Goal: Book appointment/travel/reservation

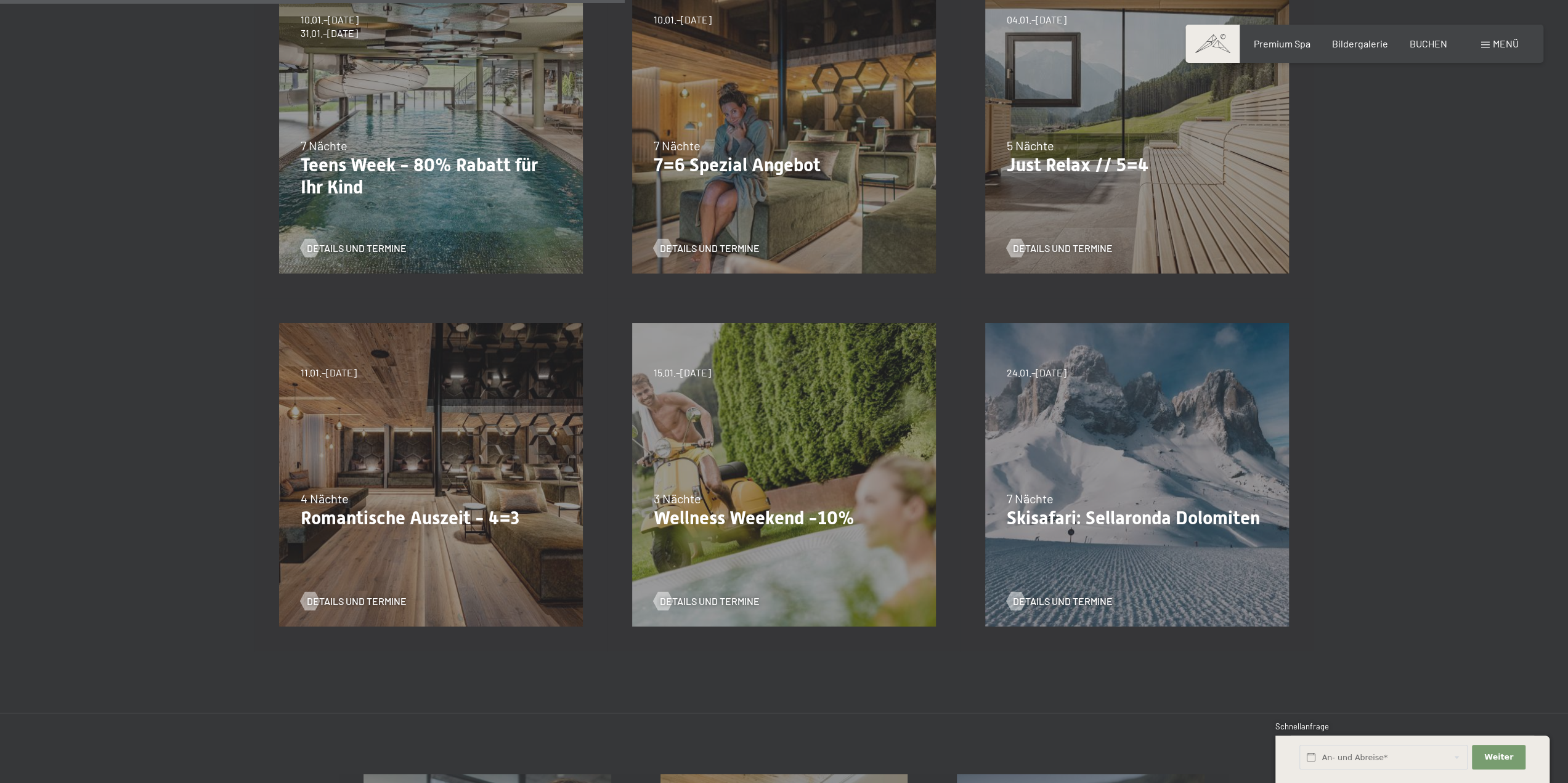
scroll to position [493, 0]
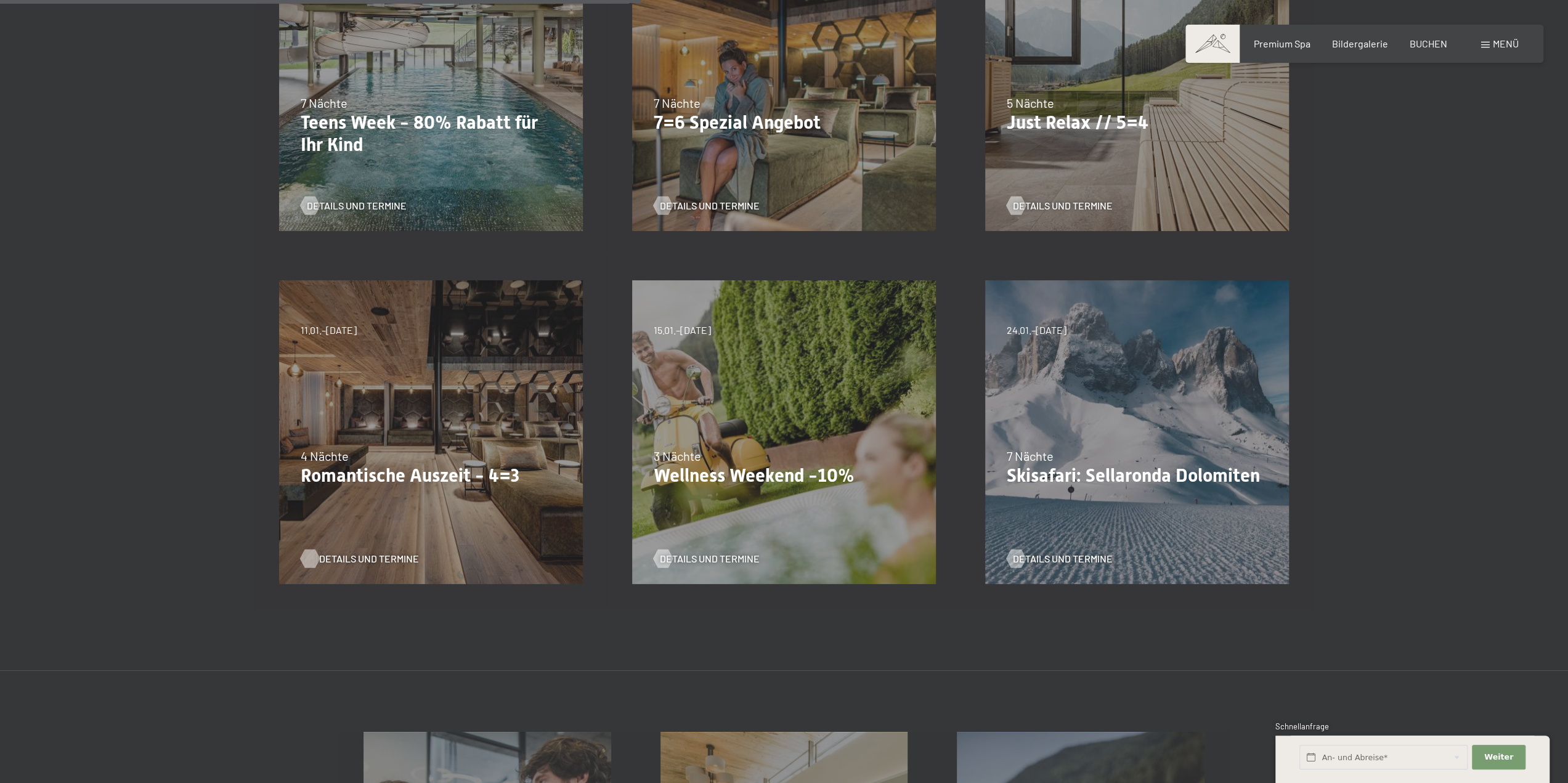
click at [356, 553] on span "Details und Termine" at bounding box center [369, 559] width 100 height 13
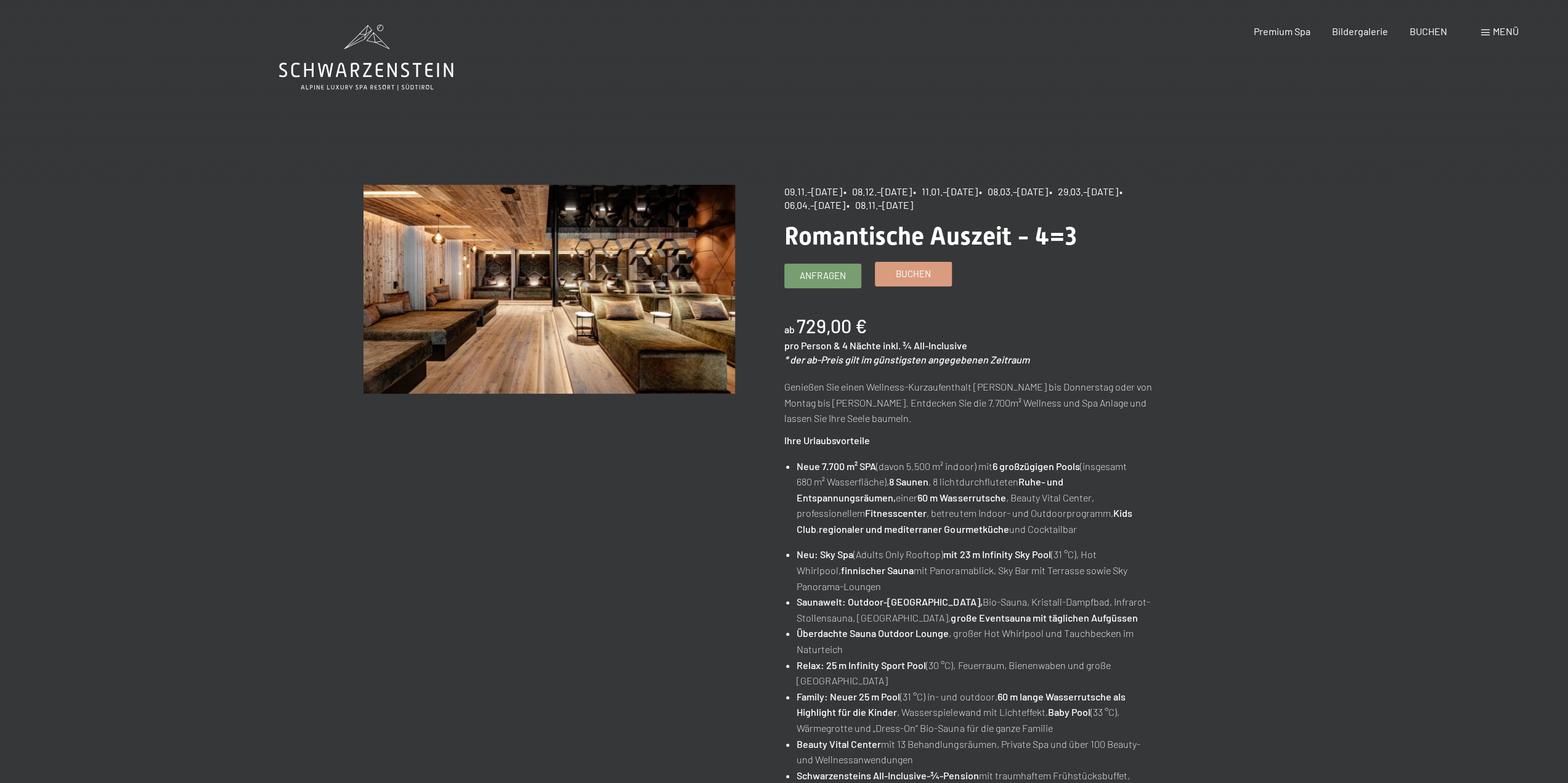
click at [893, 274] on link "Buchen" at bounding box center [914, 274] width 76 height 23
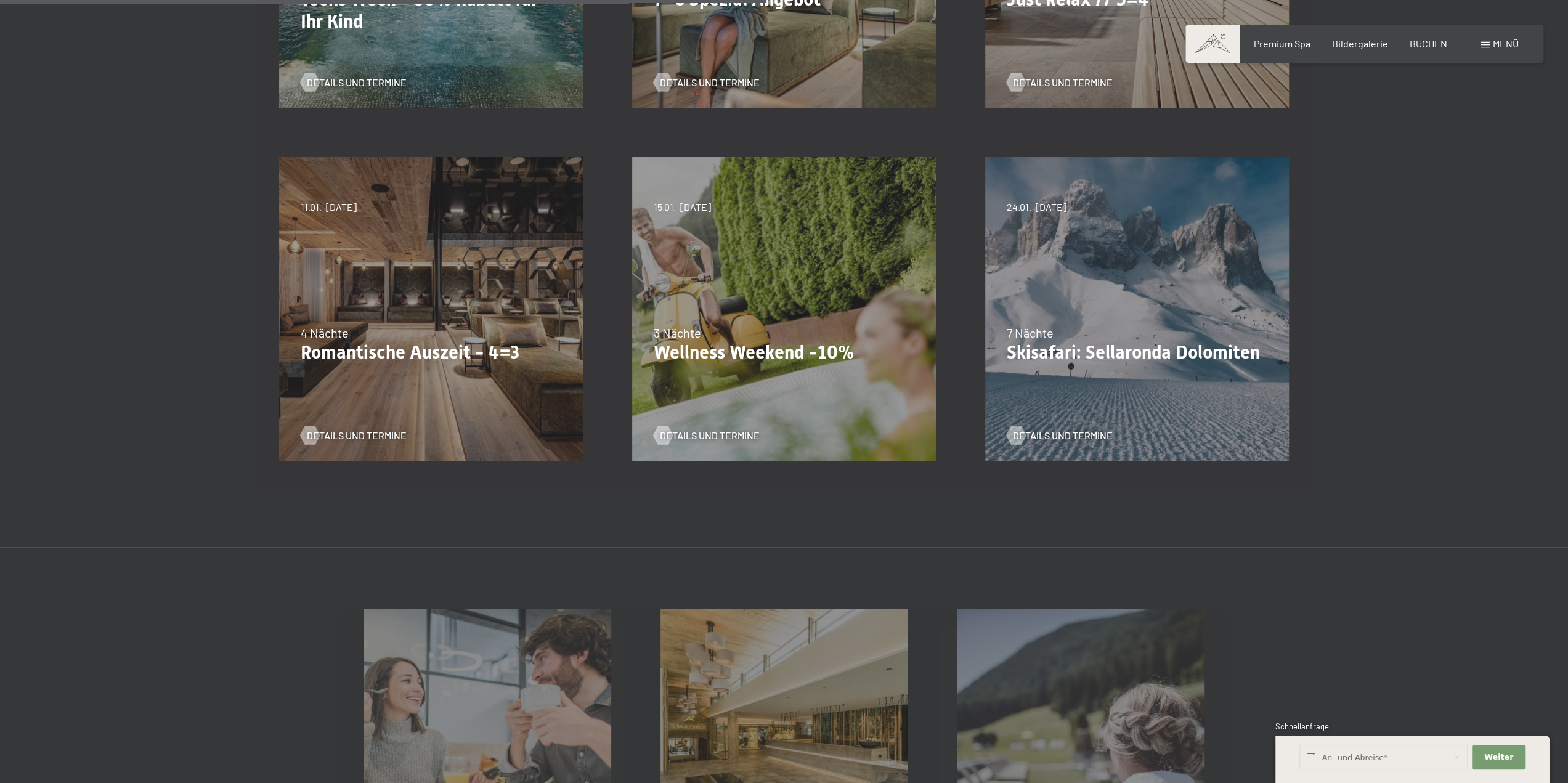
click at [437, 254] on div "09.11.–05.12.2025 08.12.–19.12.2025 11.01.–23.01.2026 08.03.–27.03.2026 29.03.–…" at bounding box center [431, 309] width 353 height 353
click at [342, 433] on span "Details und Termine" at bounding box center [369, 435] width 100 height 13
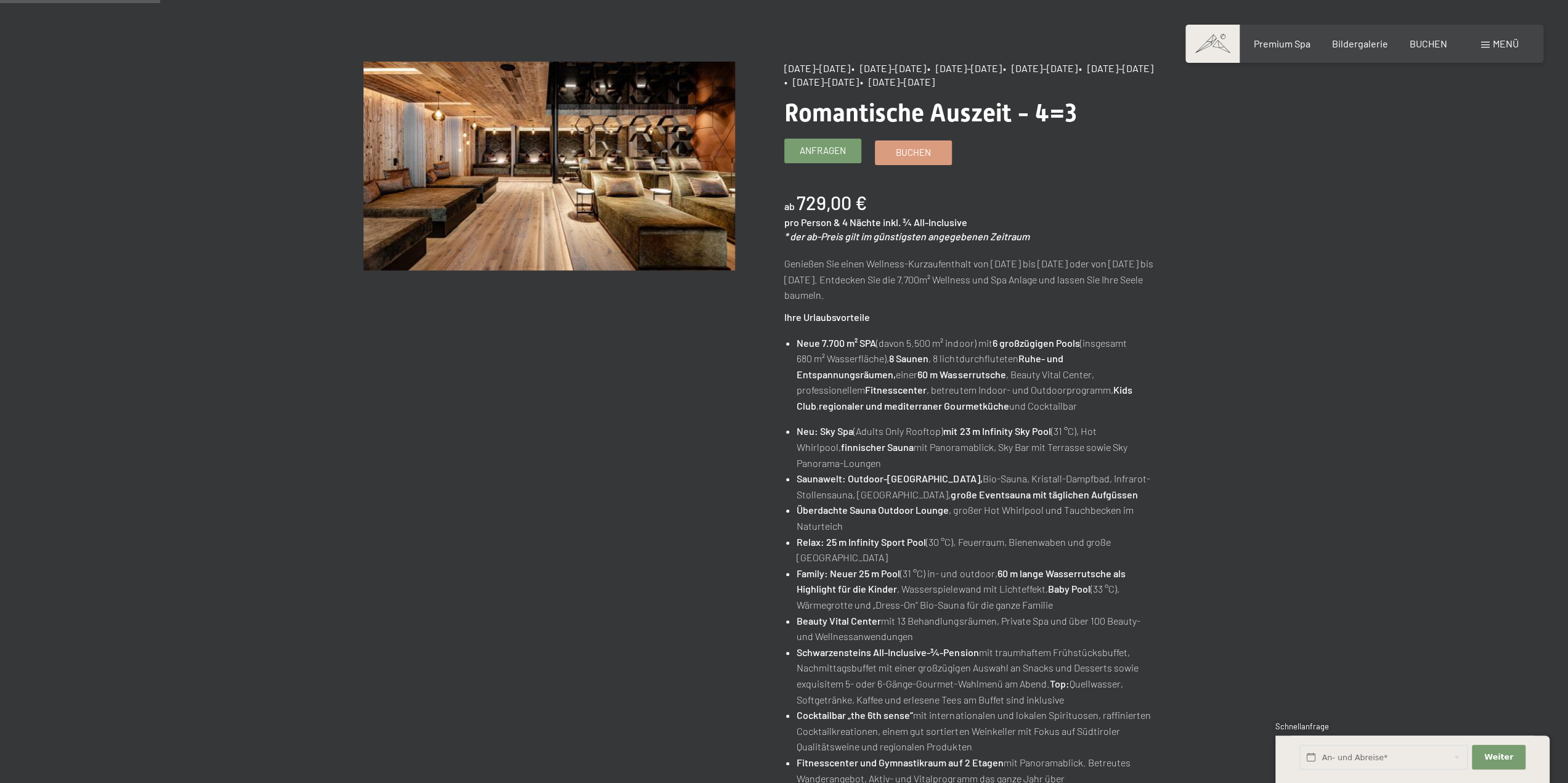
click at [810, 145] on span "Anfragen" at bounding box center [822, 150] width 46 height 13
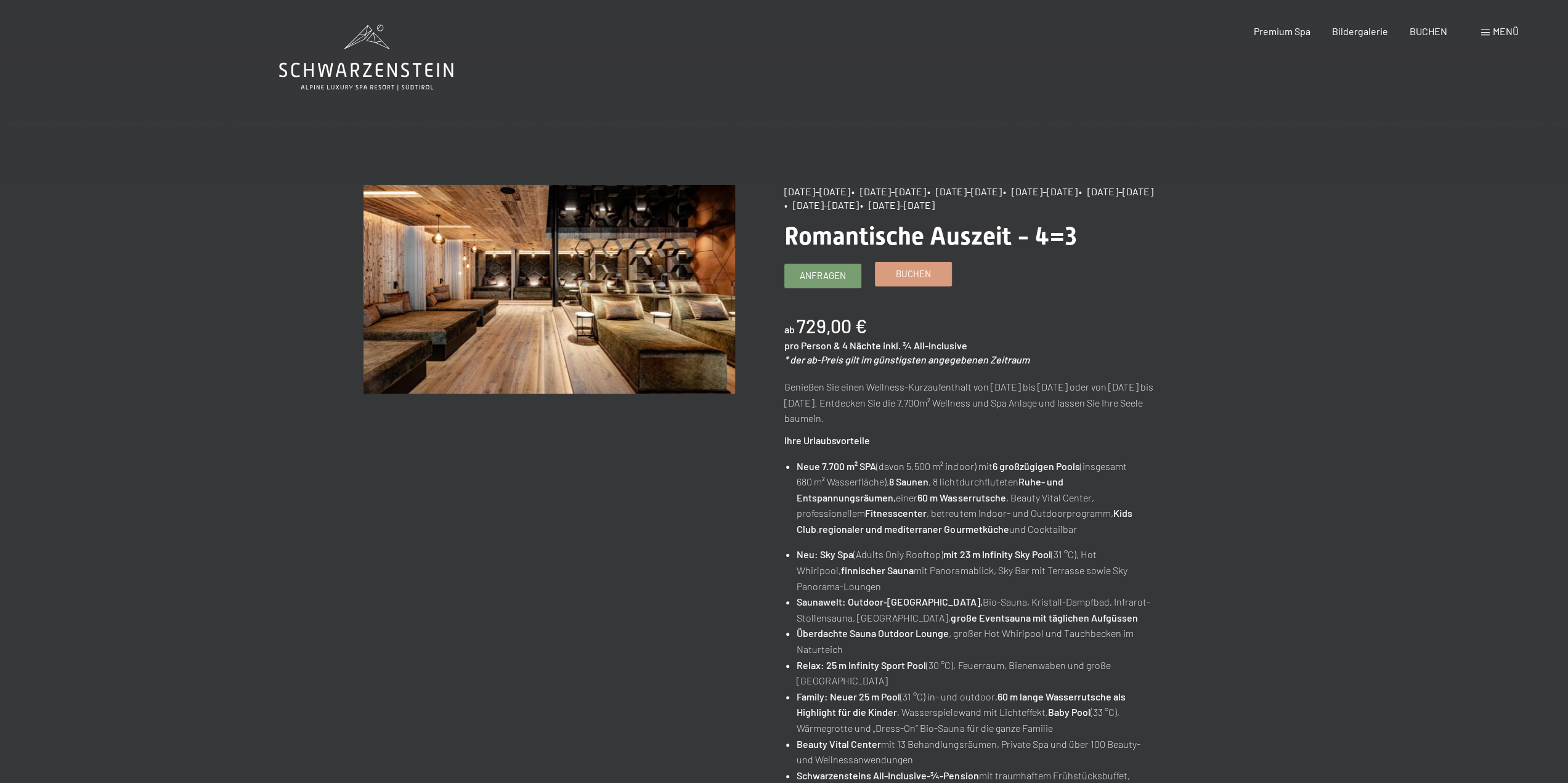
click at [925, 284] on link "Buchen" at bounding box center [914, 274] width 76 height 23
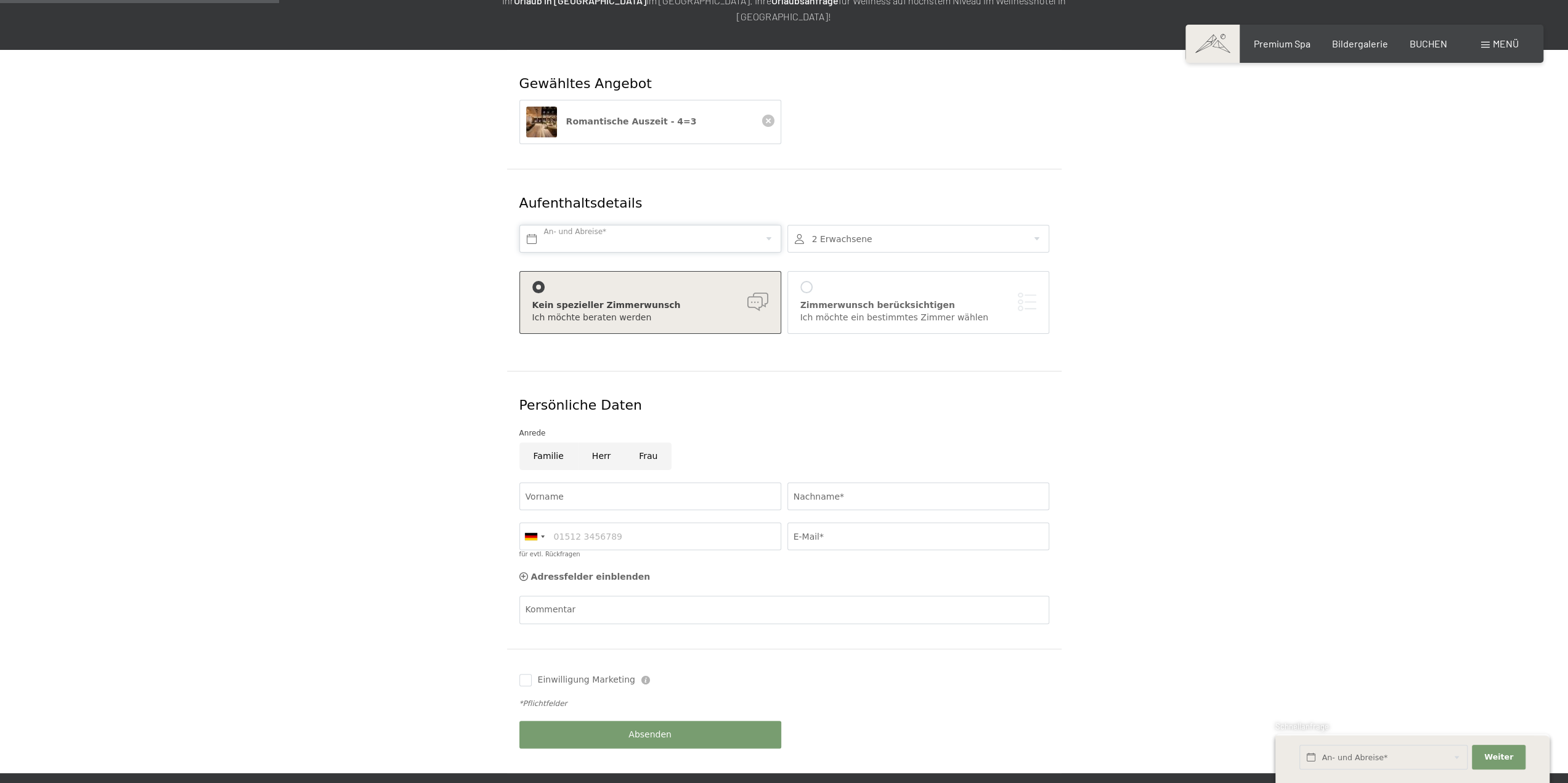
click at [578, 225] on input "text" at bounding box center [650, 239] width 262 height 28
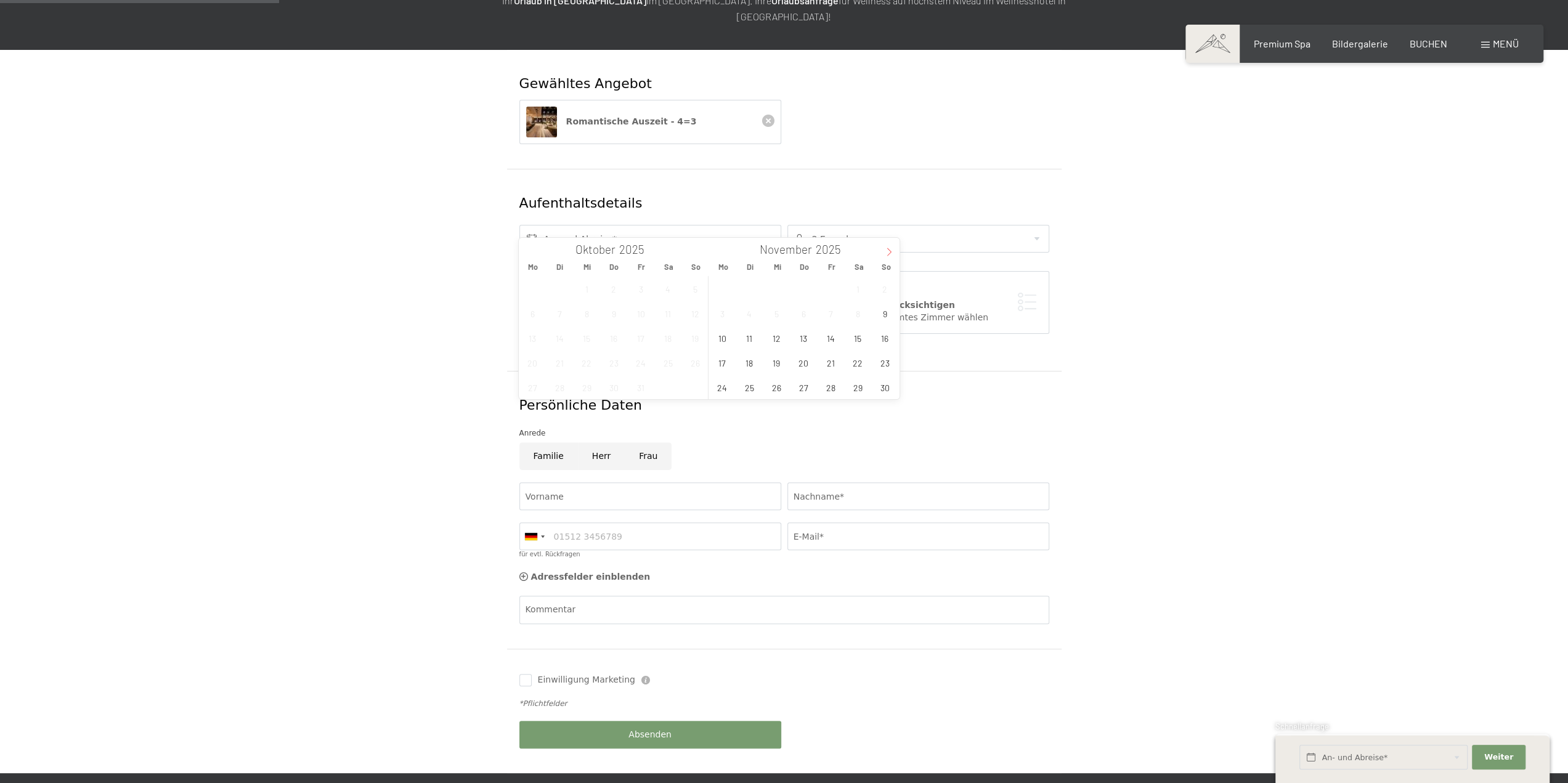
click at [892, 252] on icon at bounding box center [889, 252] width 9 height 9
type input "2026"
click at [810, 338] on span "15" at bounding box center [804, 338] width 24 height 24
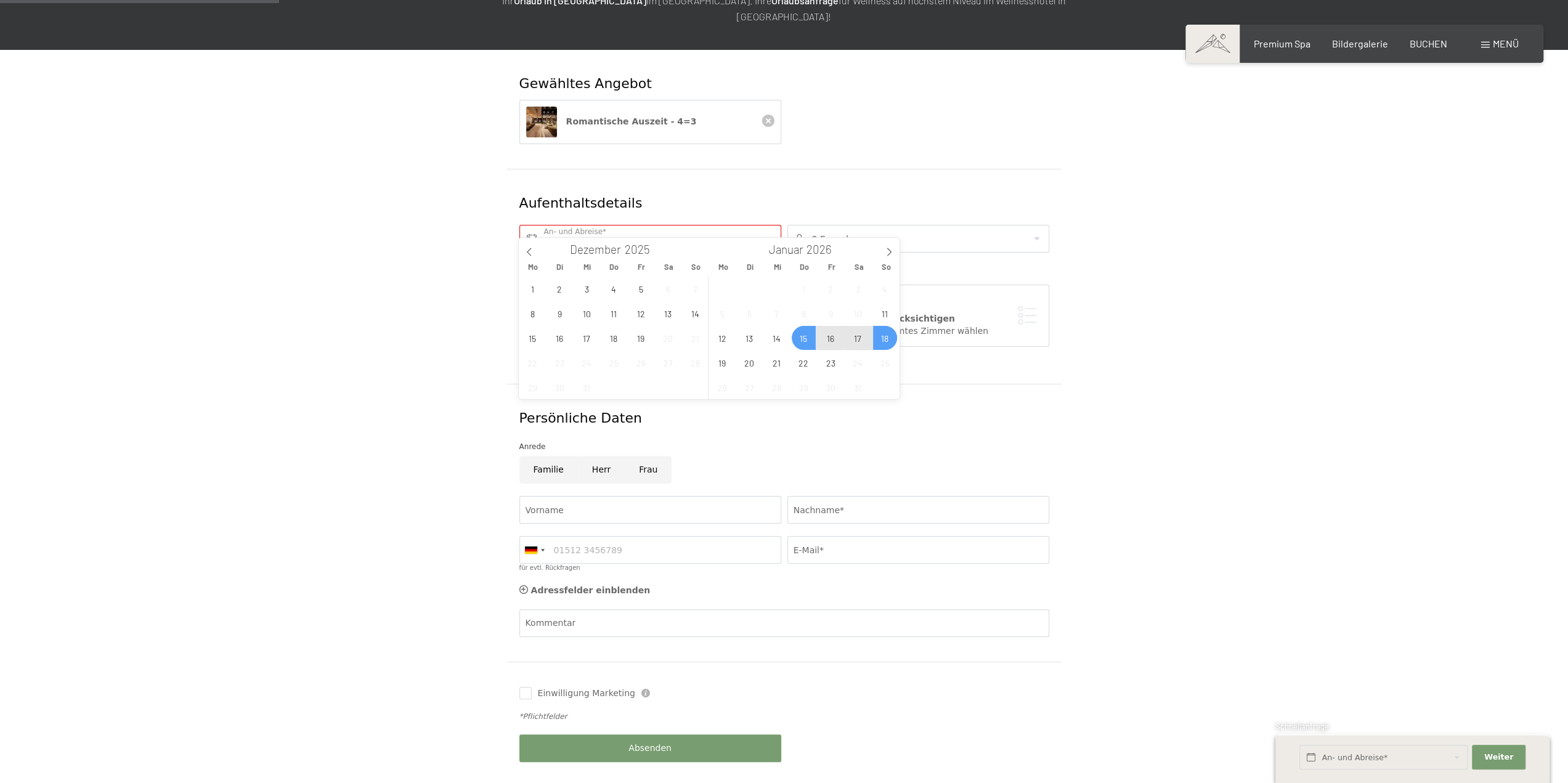
click at [885, 340] on span "18" at bounding box center [885, 338] width 24 height 24
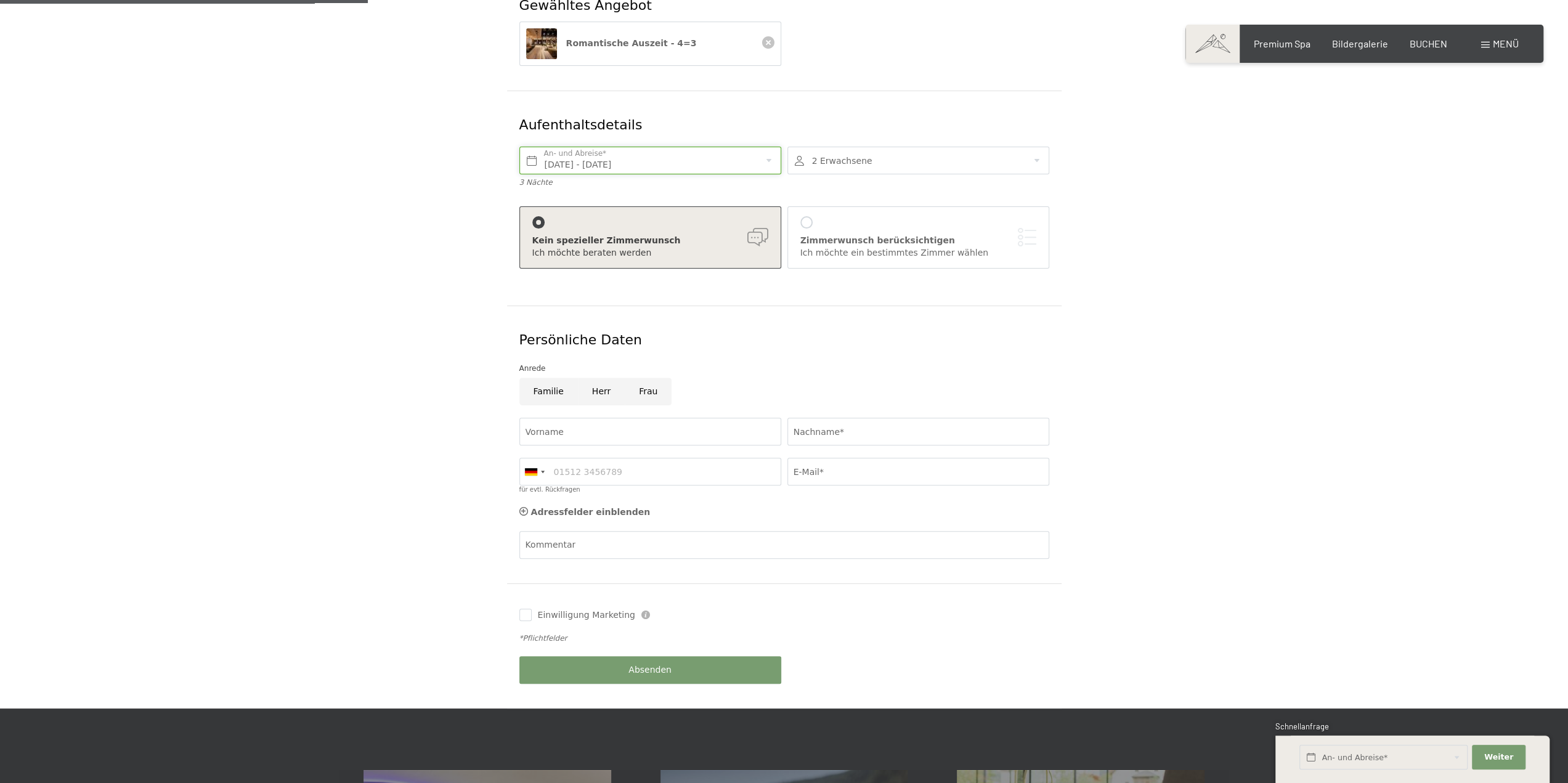
scroll to position [308, 0]
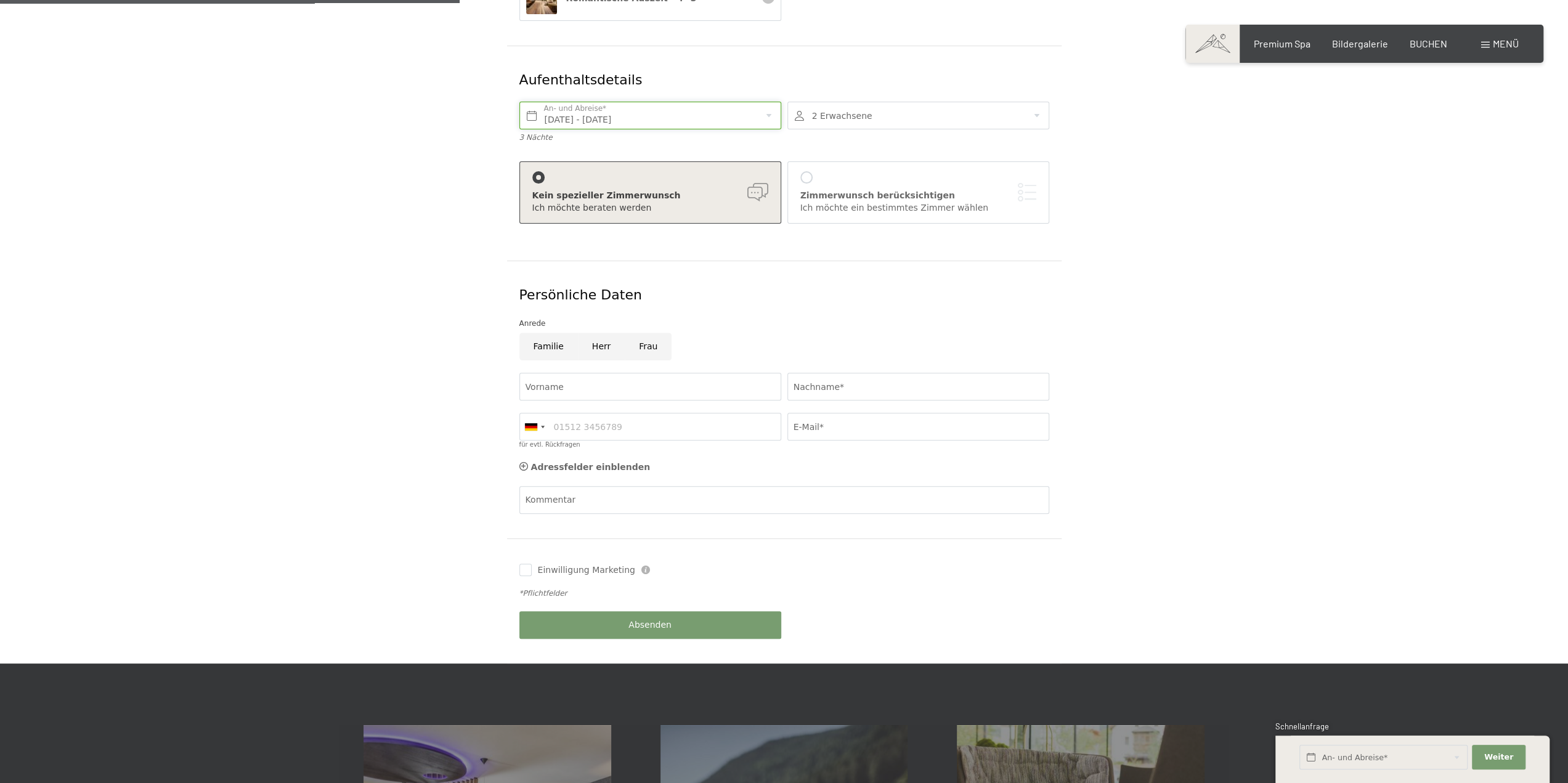
click at [704, 102] on input "Do. 15.01.2026 - So. 18.01.2026" at bounding box center [650, 116] width 262 height 28
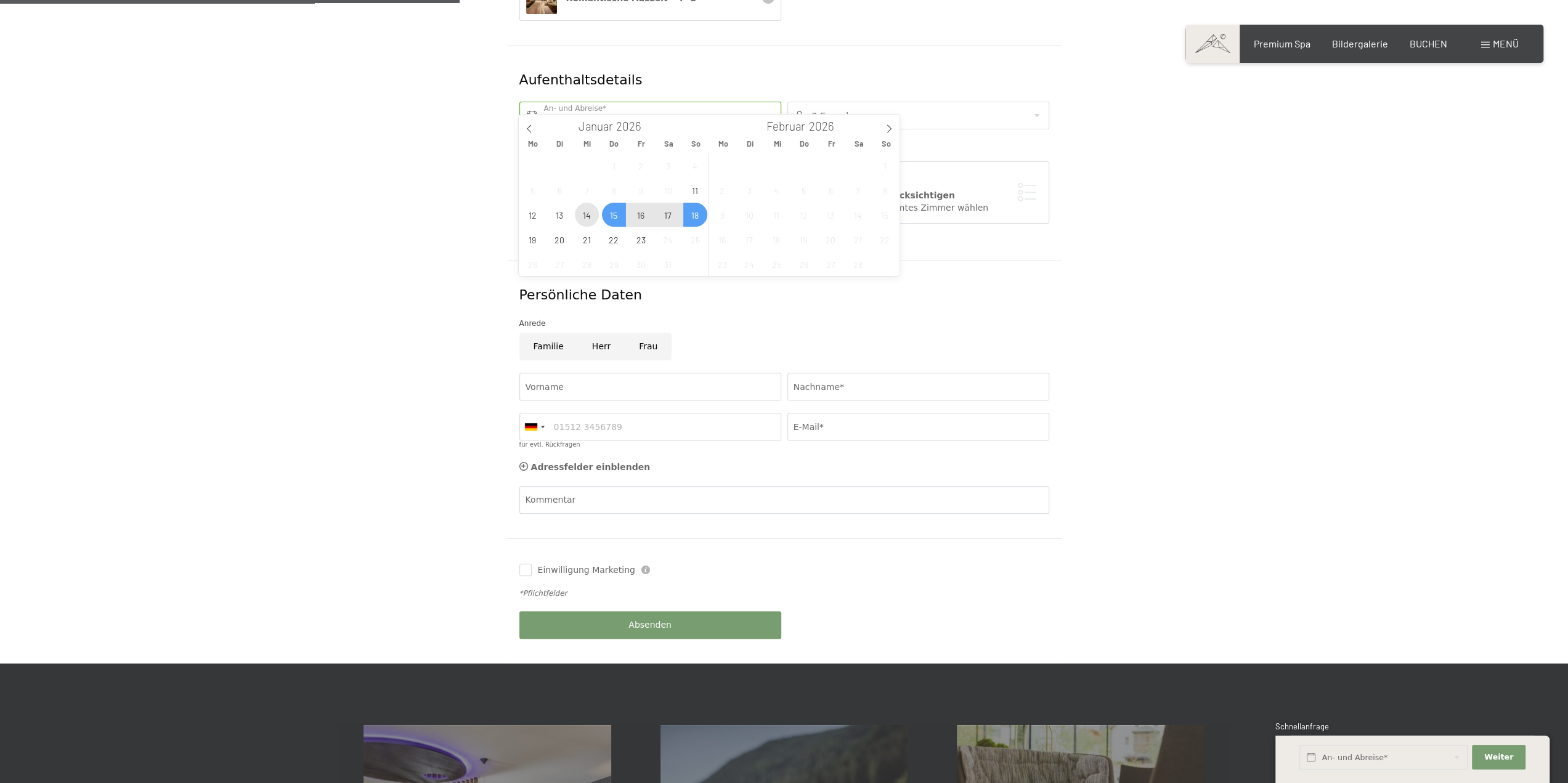
click at [585, 221] on span "14" at bounding box center [587, 214] width 24 height 24
click at [689, 213] on span "18" at bounding box center [695, 214] width 24 height 24
type input "Mi. 14.01.2026 - So. 18.01.2026"
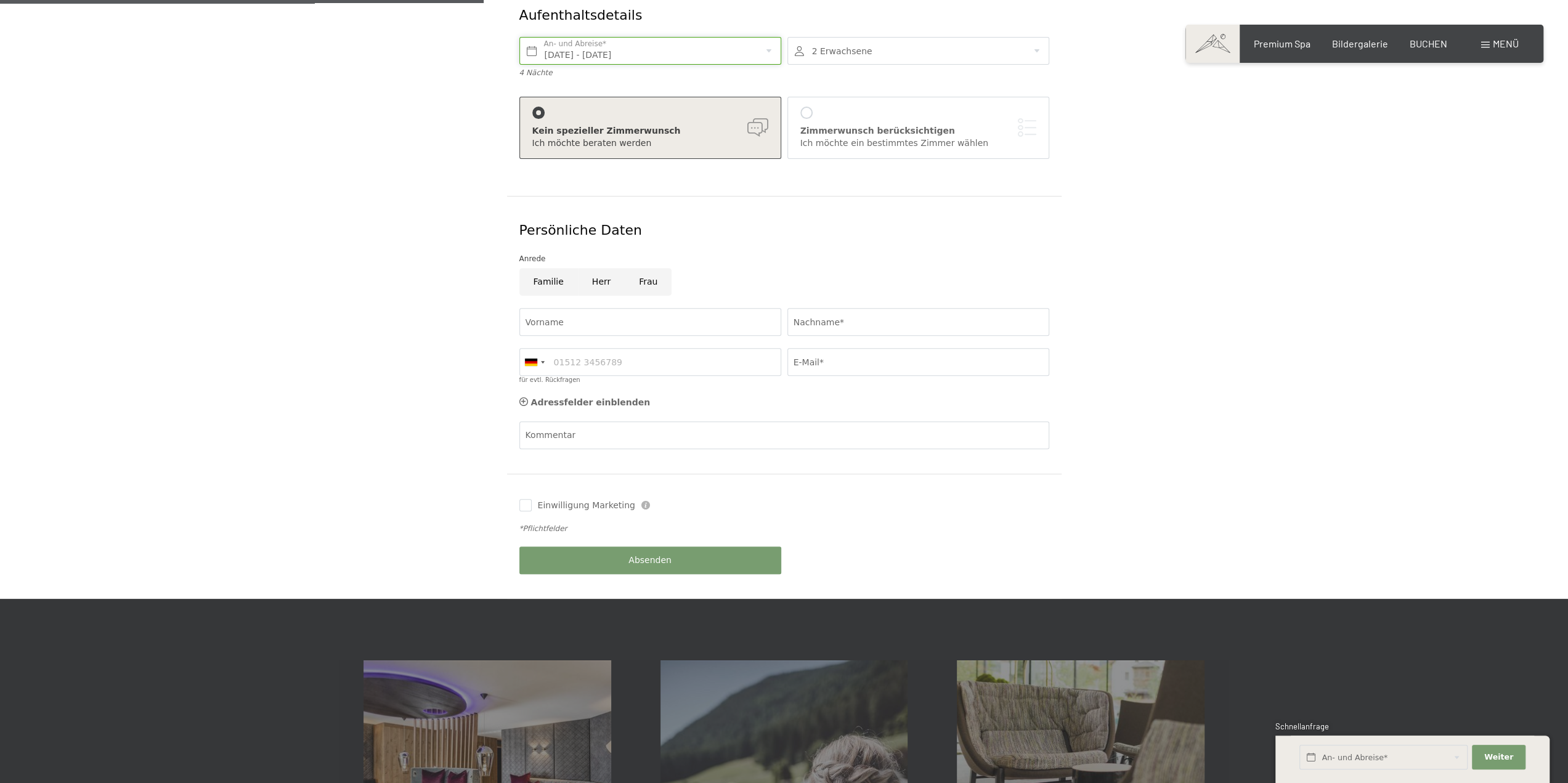
scroll to position [431, 0]
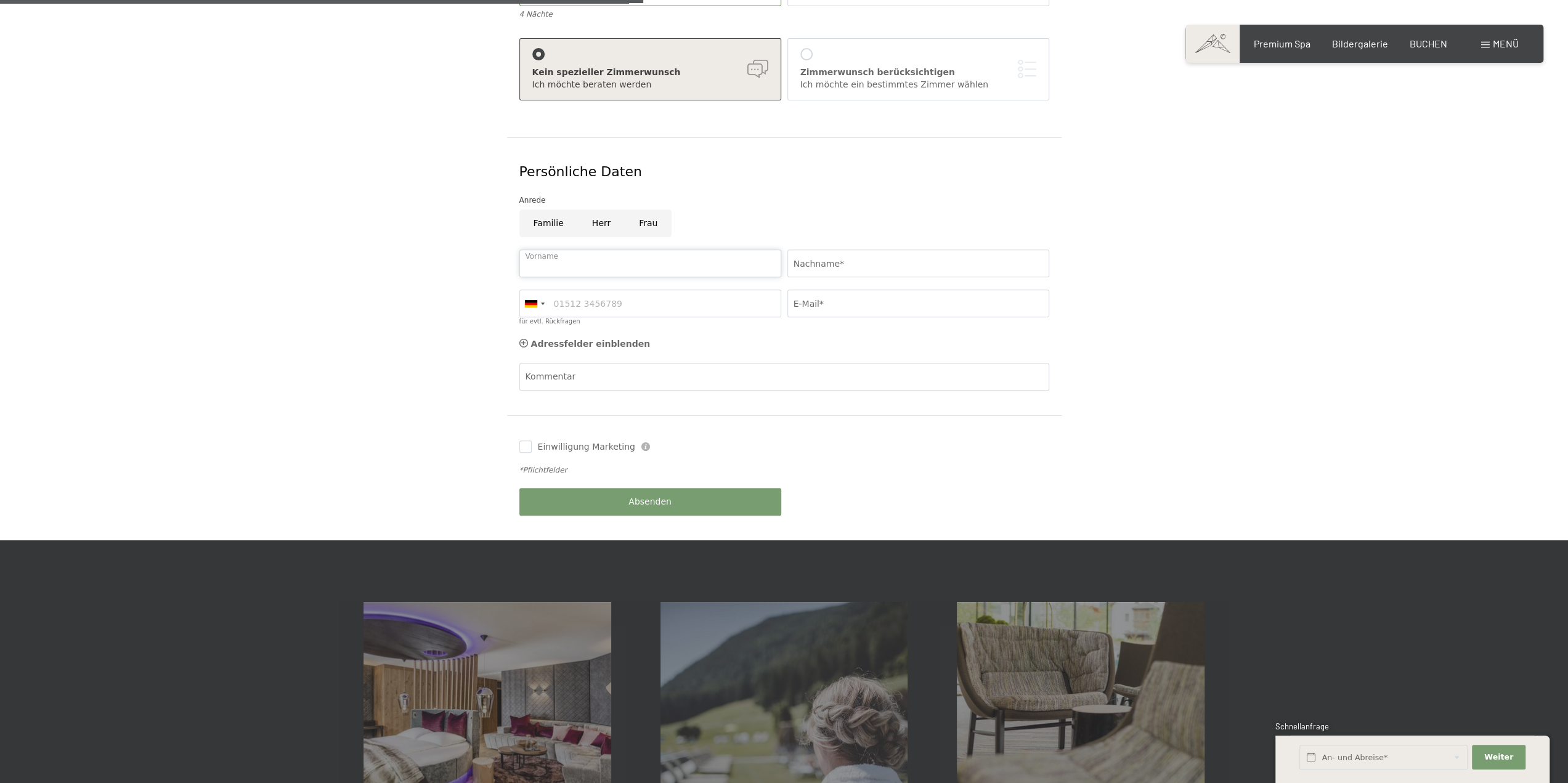
drag, startPoint x: 573, startPoint y: 247, endPoint x: 581, endPoint y: 238, distance: 12.0
click at [573, 250] on input "Vorname" at bounding box center [650, 264] width 262 height 28
type input "Anes"
type input "Begic"
type input "06607573393"
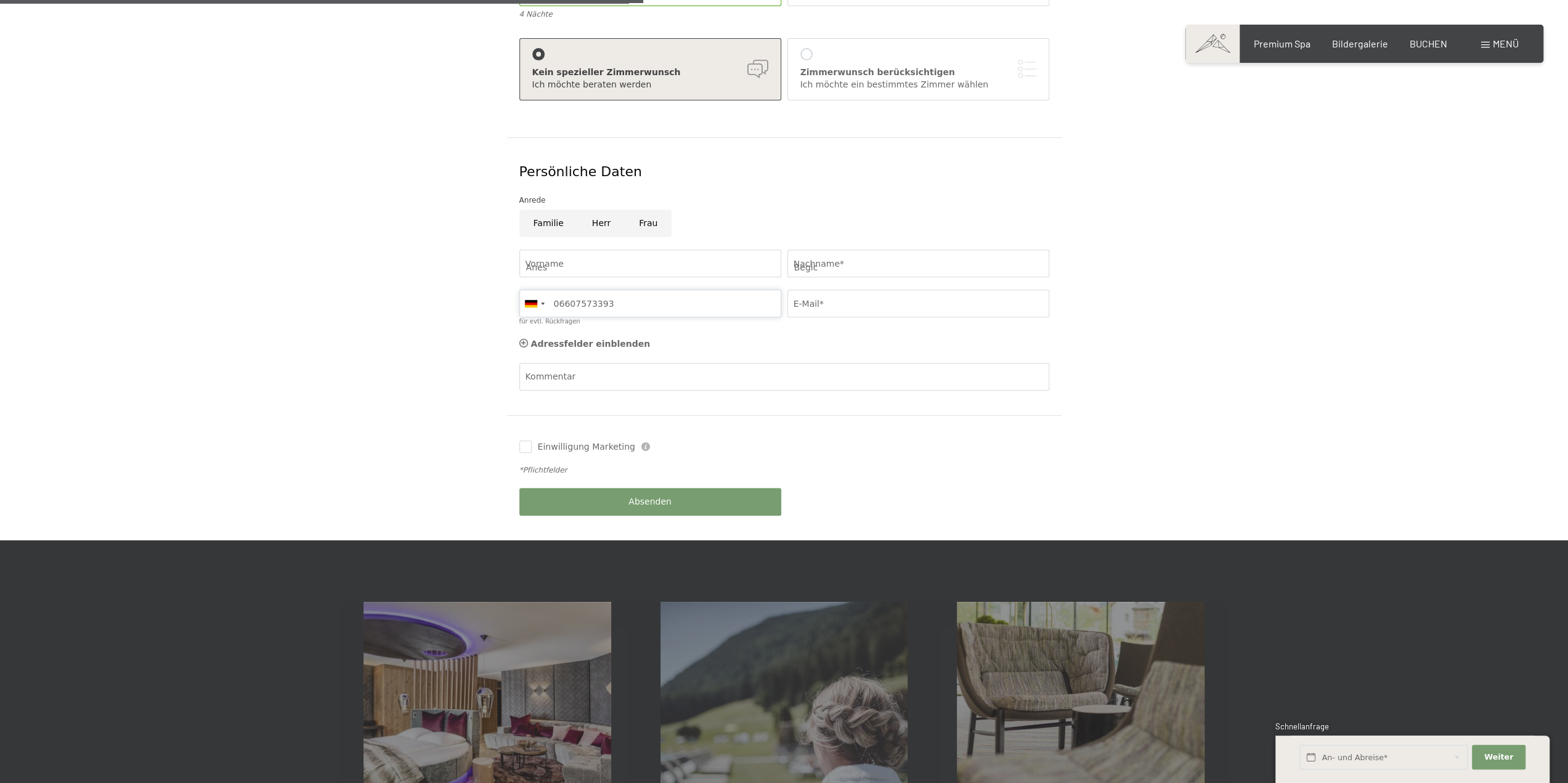
type input "egj.bege@live.at"
click at [539, 290] on div at bounding box center [534, 304] width 29 height 27
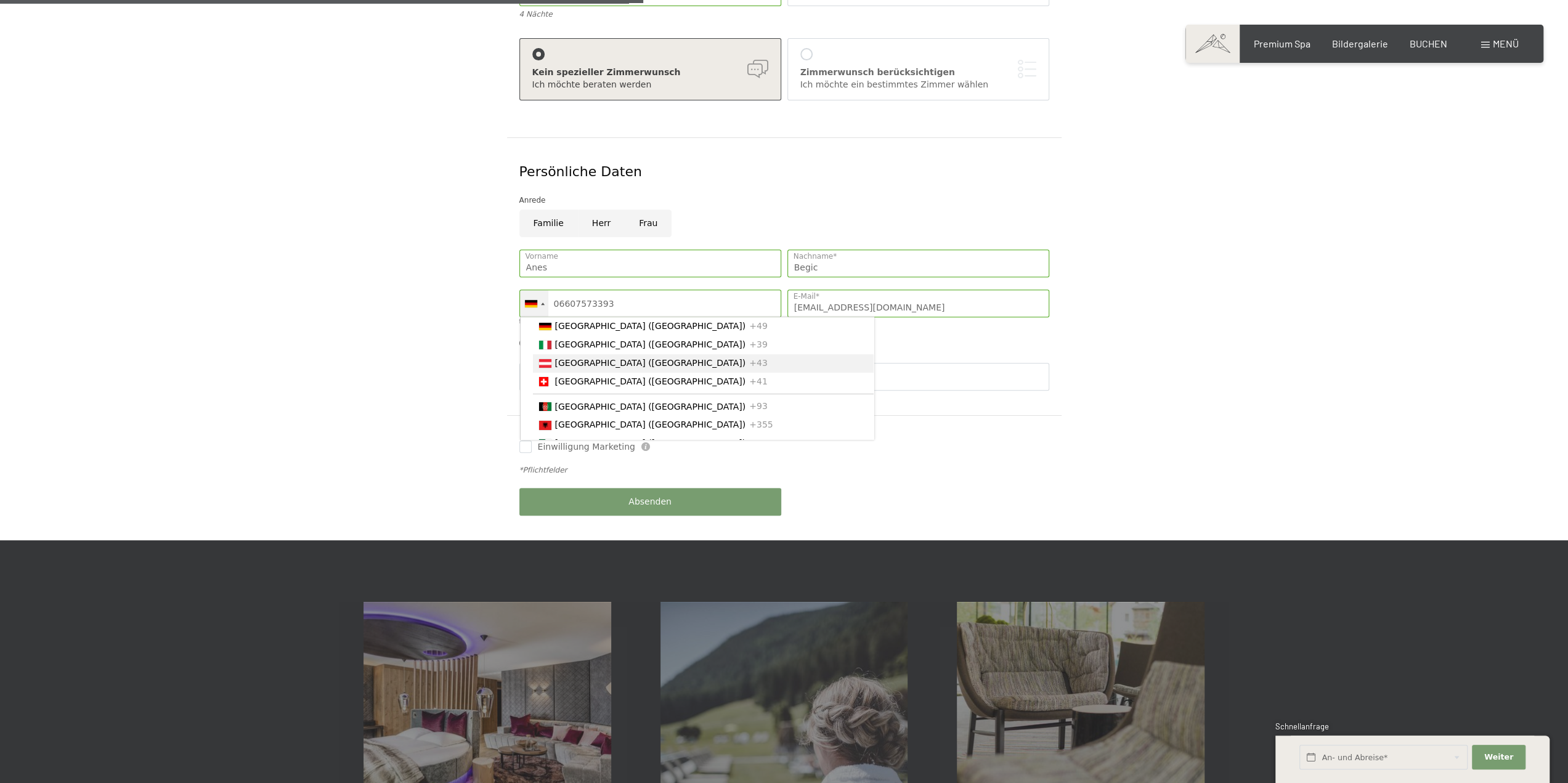
click at [571, 358] on span "[GEOGRAPHIC_DATA] ([GEOGRAPHIC_DATA])" at bounding box center [651, 363] width 191 height 10
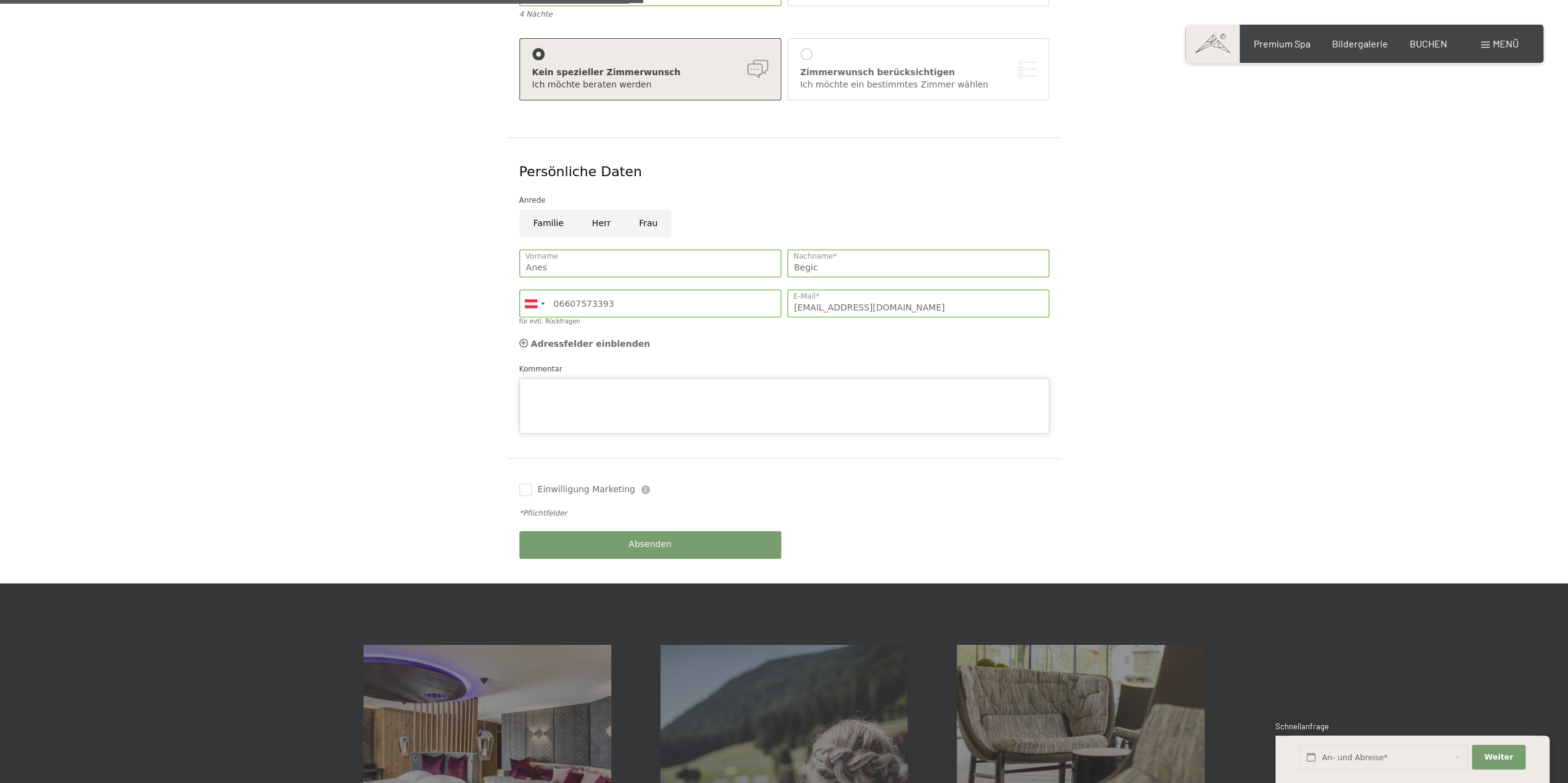
click at [571, 378] on textarea "Kommentar" at bounding box center [784, 405] width 530 height 55
type textarea "w"
click at [781, 378] on textarea "Würden gerne das 4 = 3 Angebot in Anspruch nehmen" at bounding box center [784, 405] width 530 height 55
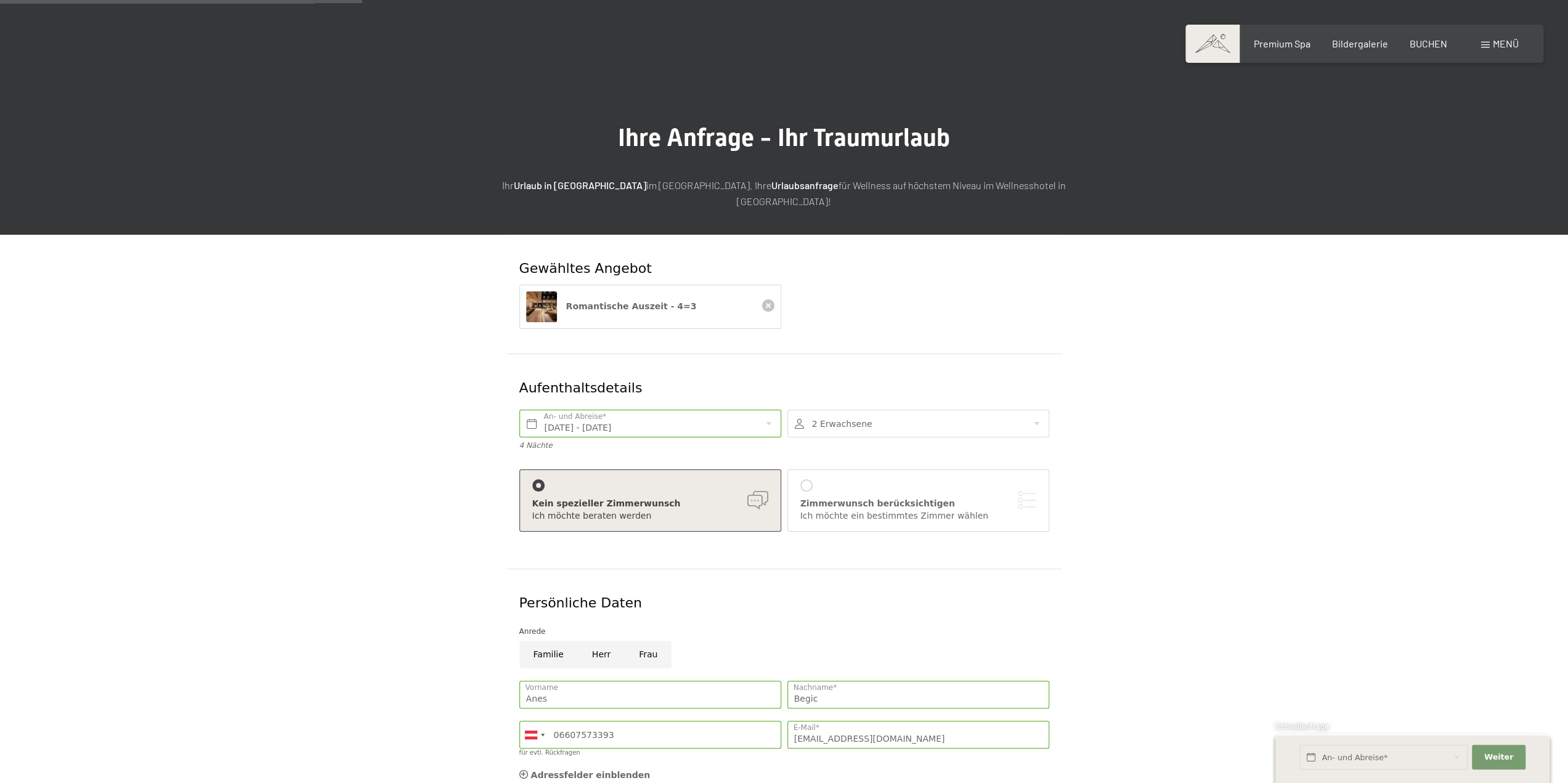
scroll to position [555, 0]
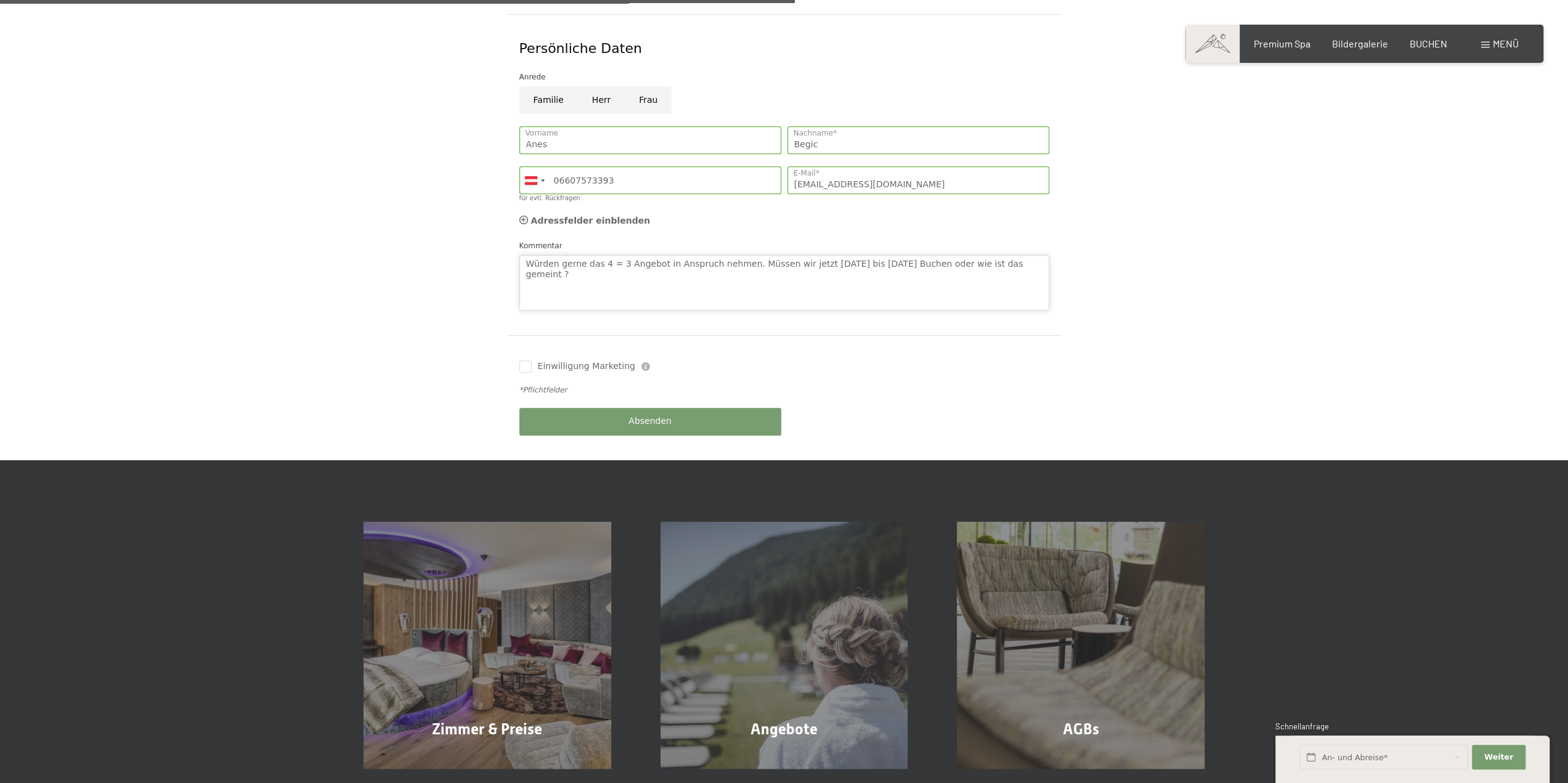
type textarea "Würden gerne das 4 = 3 Angebot in Anspruch nehmen. Müssen wir jetzt Mittwoch bi…"
click at [674, 402] on div "Absenden" at bounding box center [650, 421] width 268 height 40
click at [660, 407] on button "Absenden" at bounding box center [650, 421] width 262 height 28
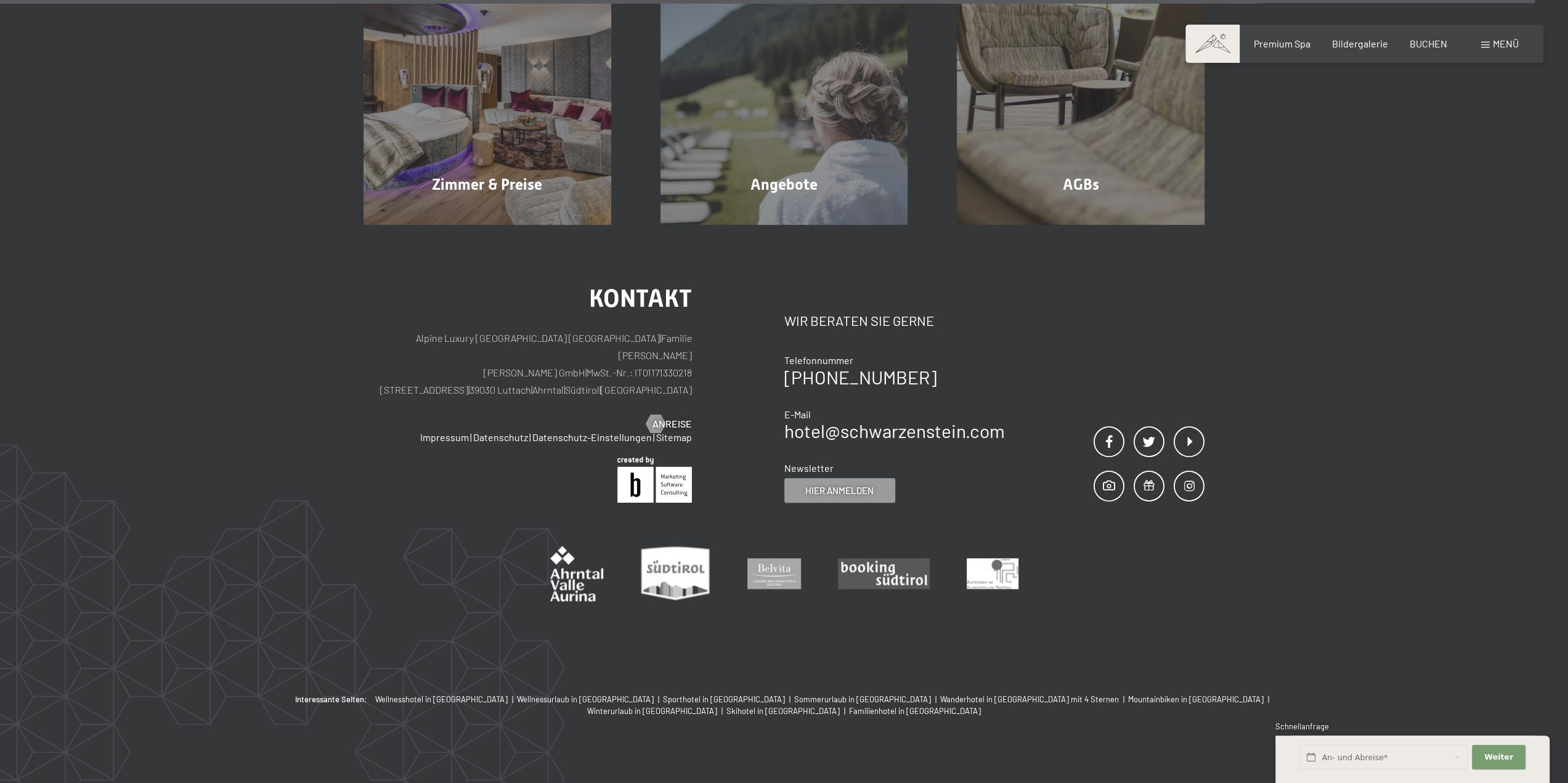
select select "[DATE]"
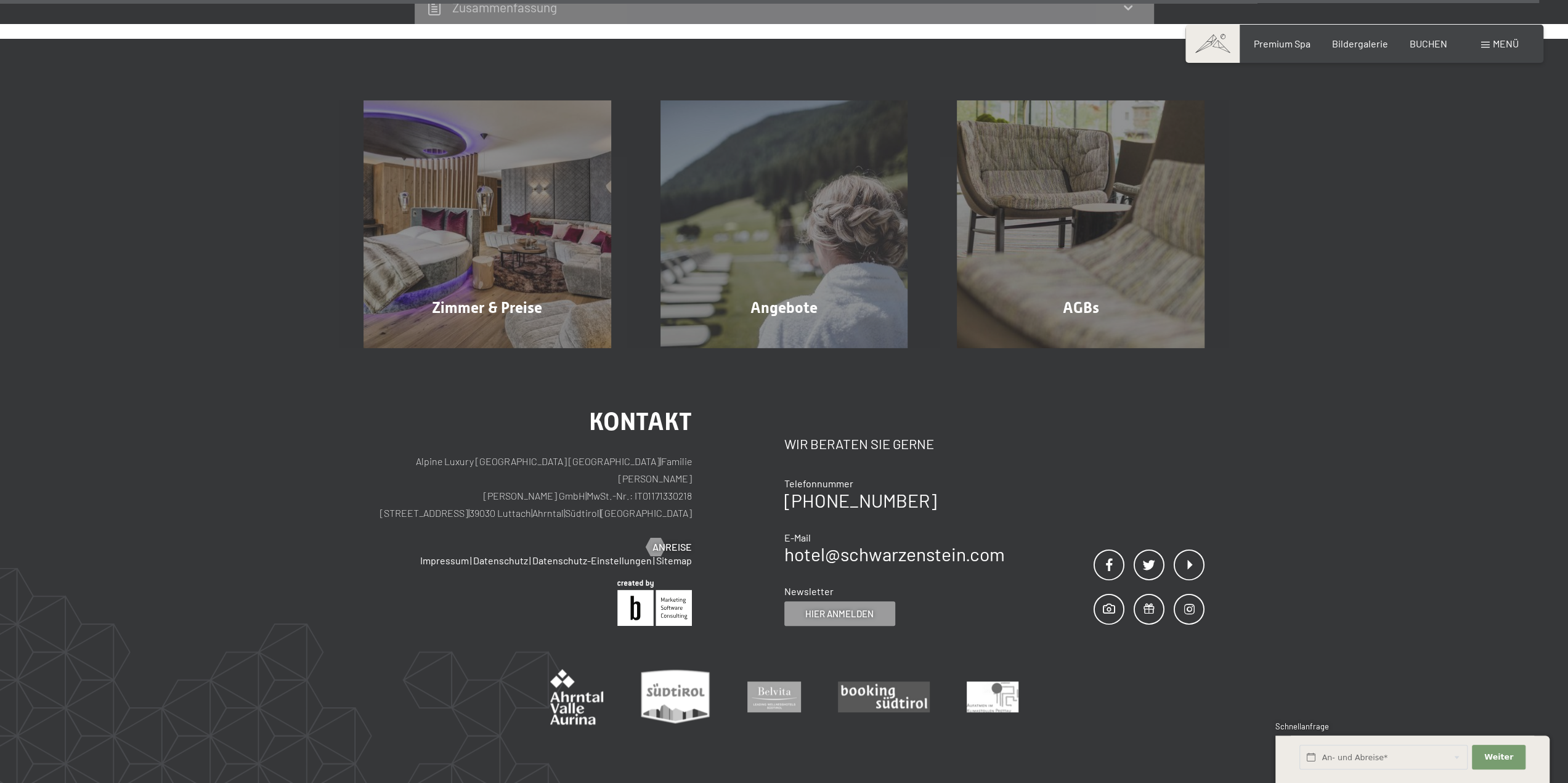
scroll to position [1206, 0]
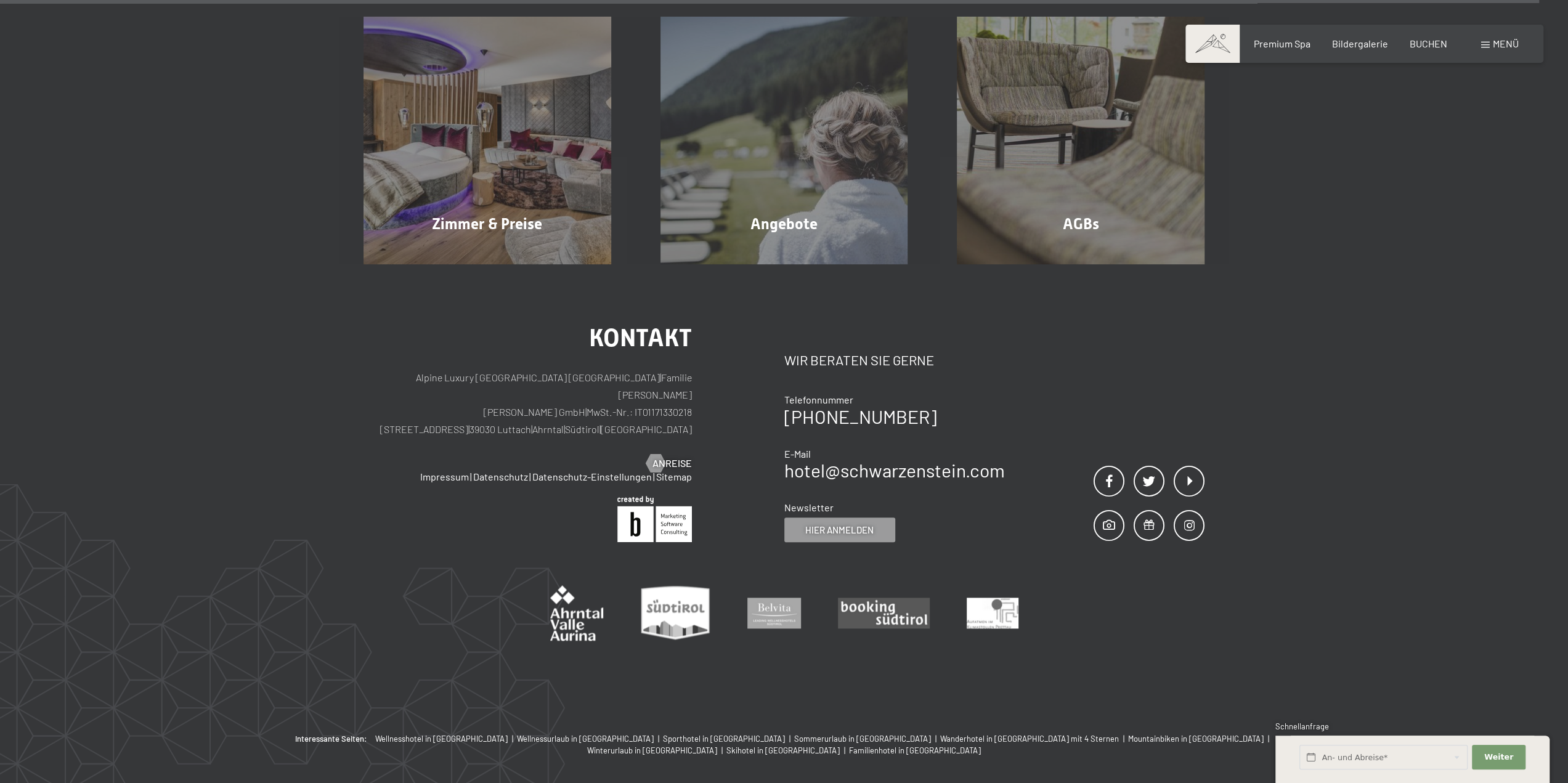
select select "2025-11-01"
select select "2025-12-01"
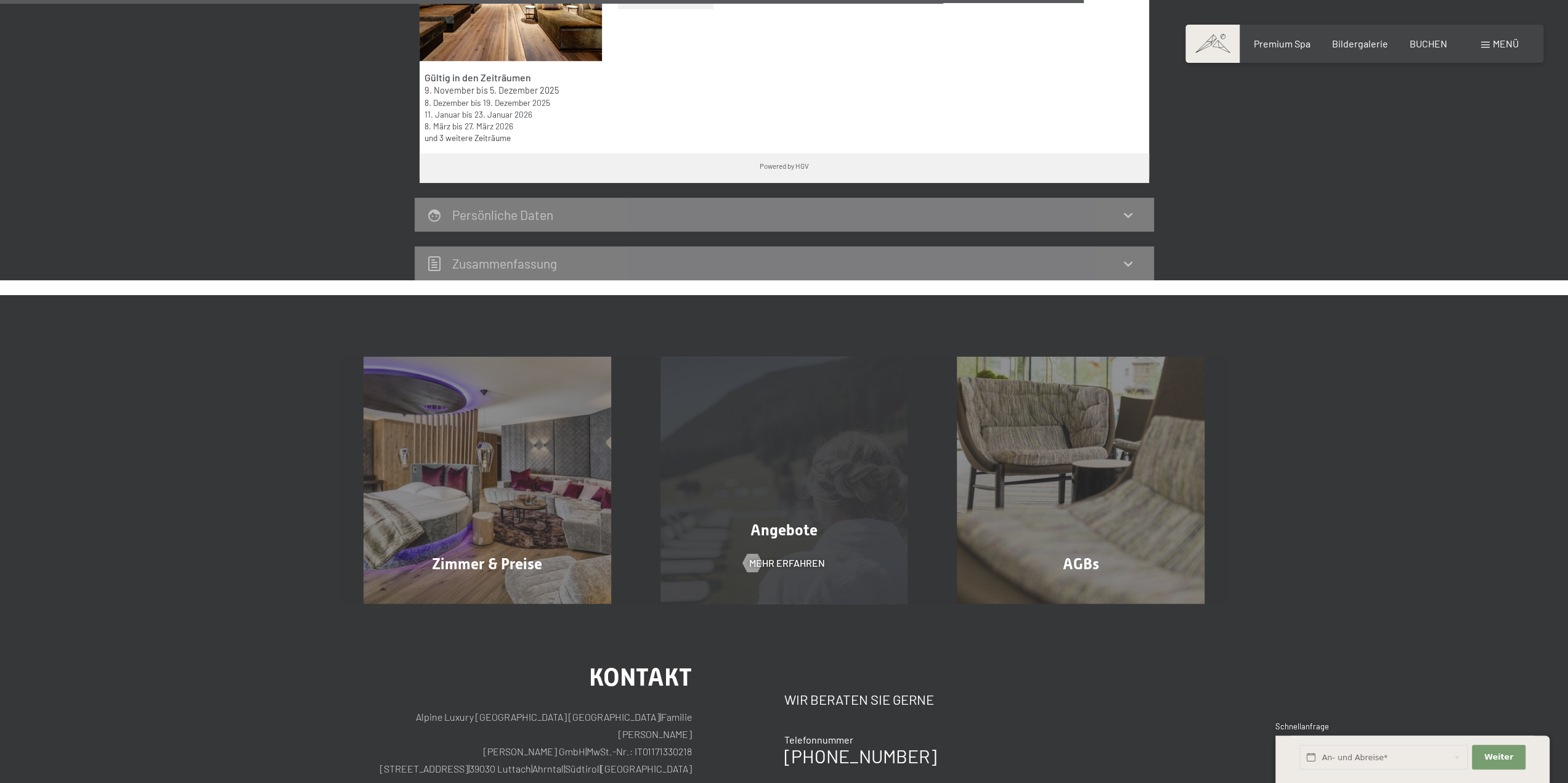
scroll to position [876, 0]
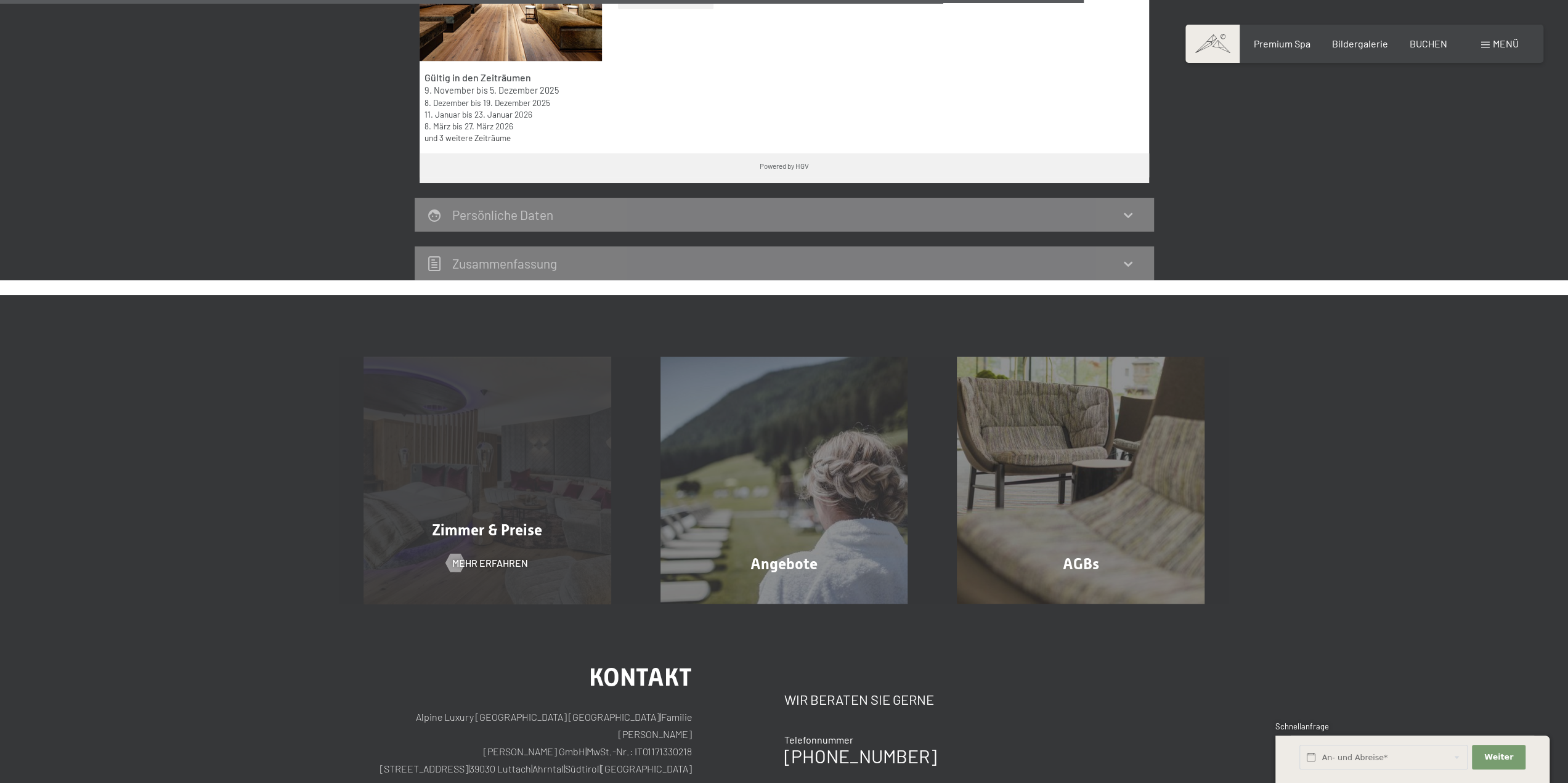
click at [475, 471] on div "Zimmer & Preise Mehr erfahren" at bounding box center [487, 481] width 297 height 248
